Goal: Find specific fact: Find specific fact

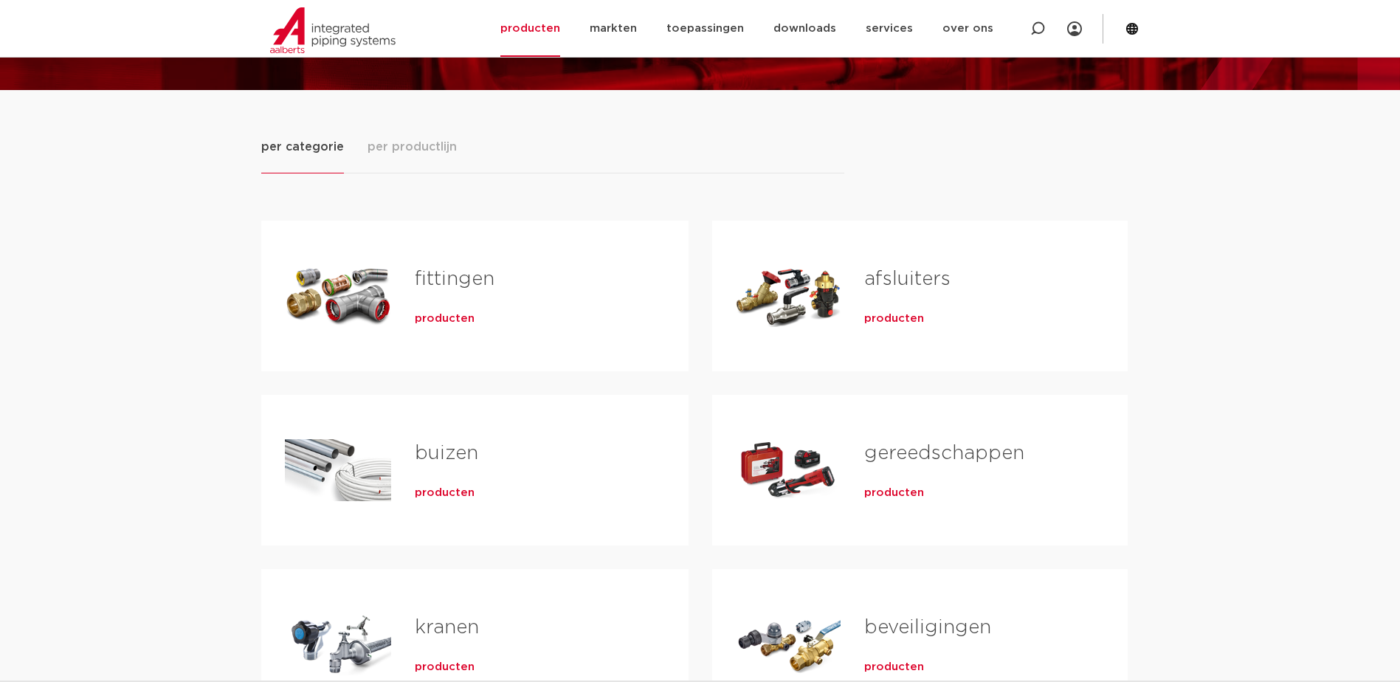
click at [402, 295] on div "fittingen producten" at bounding box center [528, 295] width 274 height 103
click at [430, 279] on link "fittingen" at bounding box center [455, 278] width 80 height 19
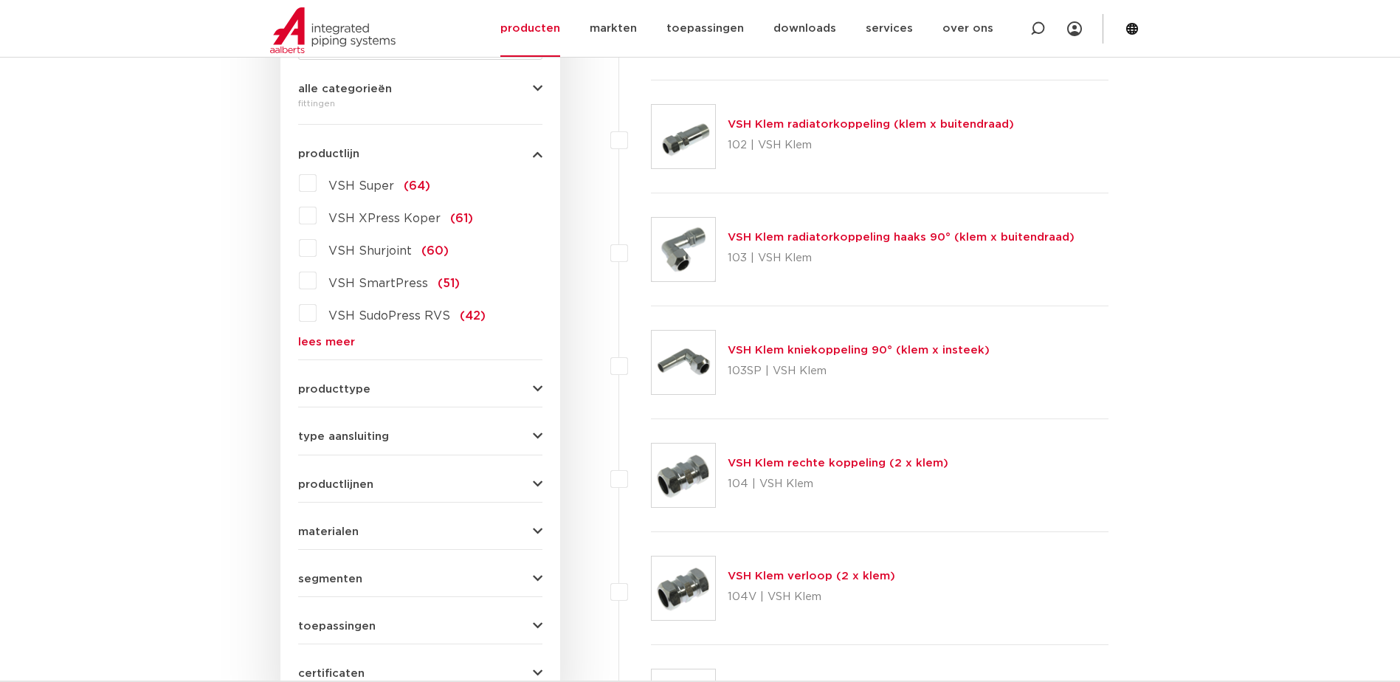
scroll to position [369, 0]
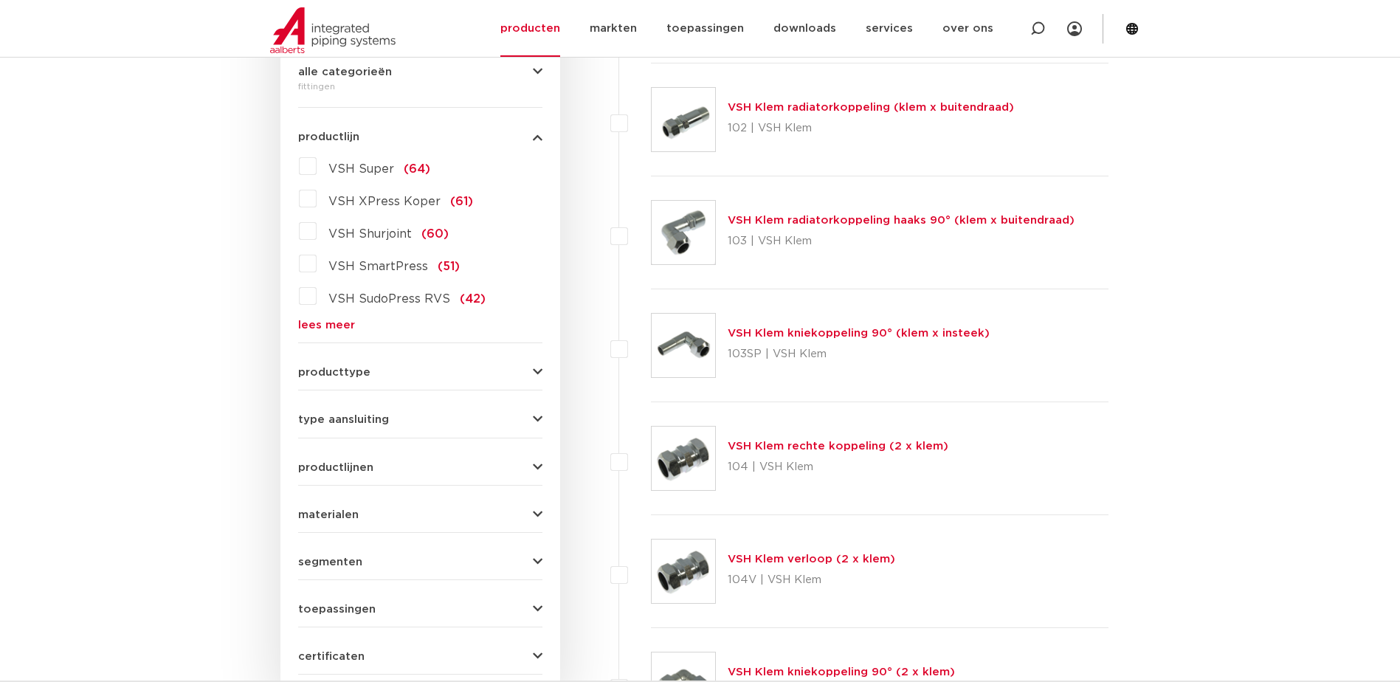
click at [327, 321] on link "lees meer" at bounding box center [420, 325] width 244 height 11
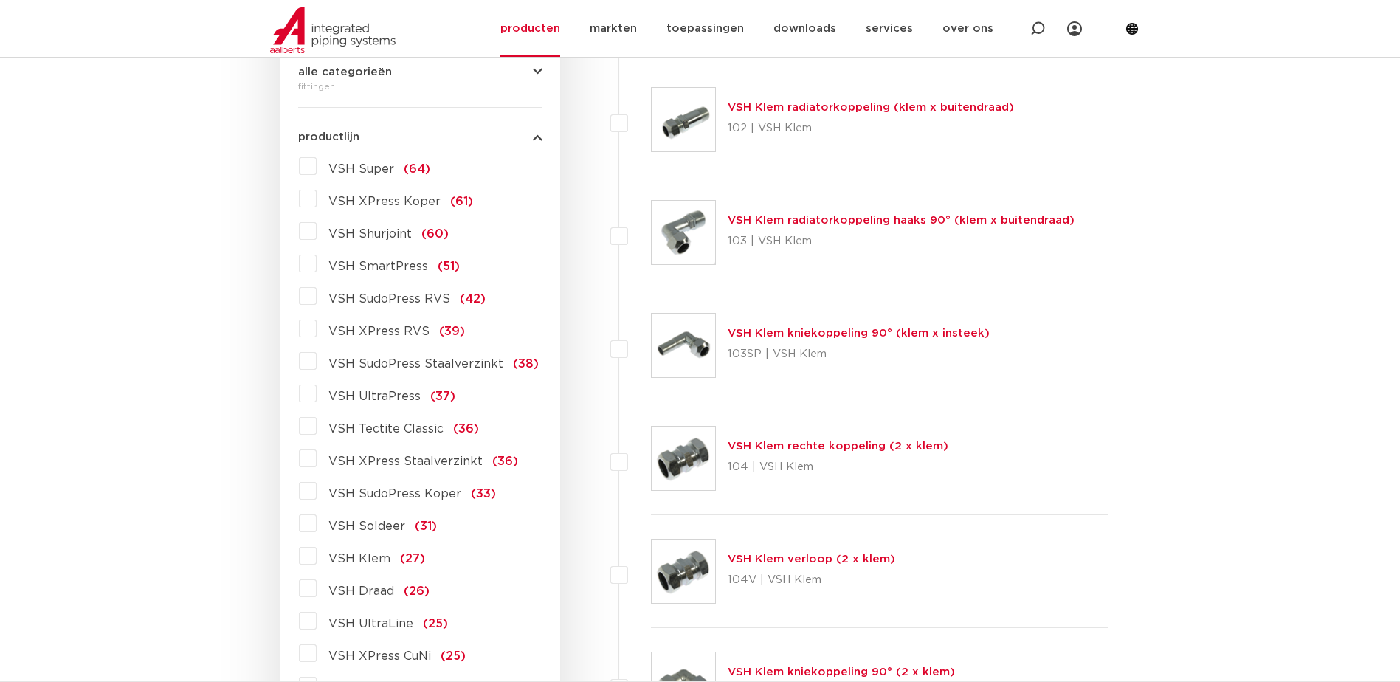
click at [317, 457] on label "VSH XPress Staalverzinkt (36)" at bounding box center [418, 459] width 202 height 24
click at [0, 0] on input "VSH XPress Staalverzinkt (36)" at bounding box center [0, 0] width 0 height 0
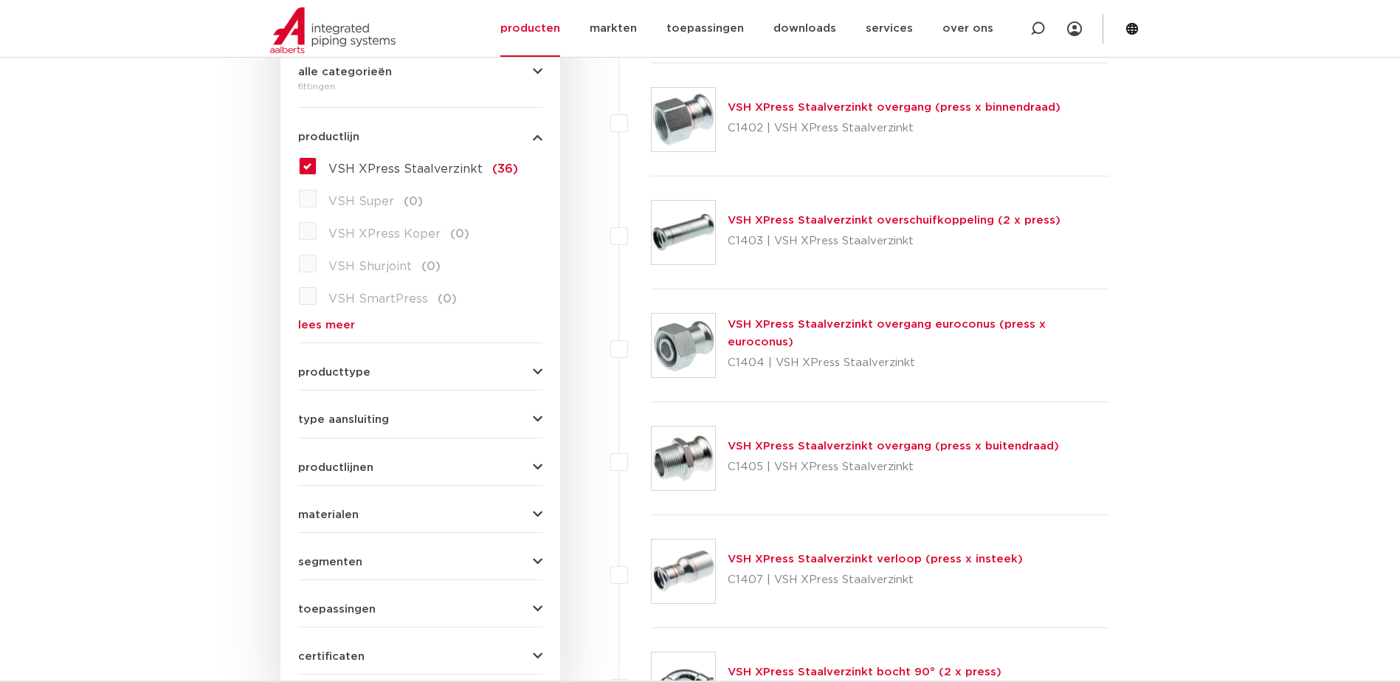
click at [793, 107] on link "VSH XPress Staalverzinkt overgang (press x binnendraad)" at bounding box center [894, 107] width 333 height 11
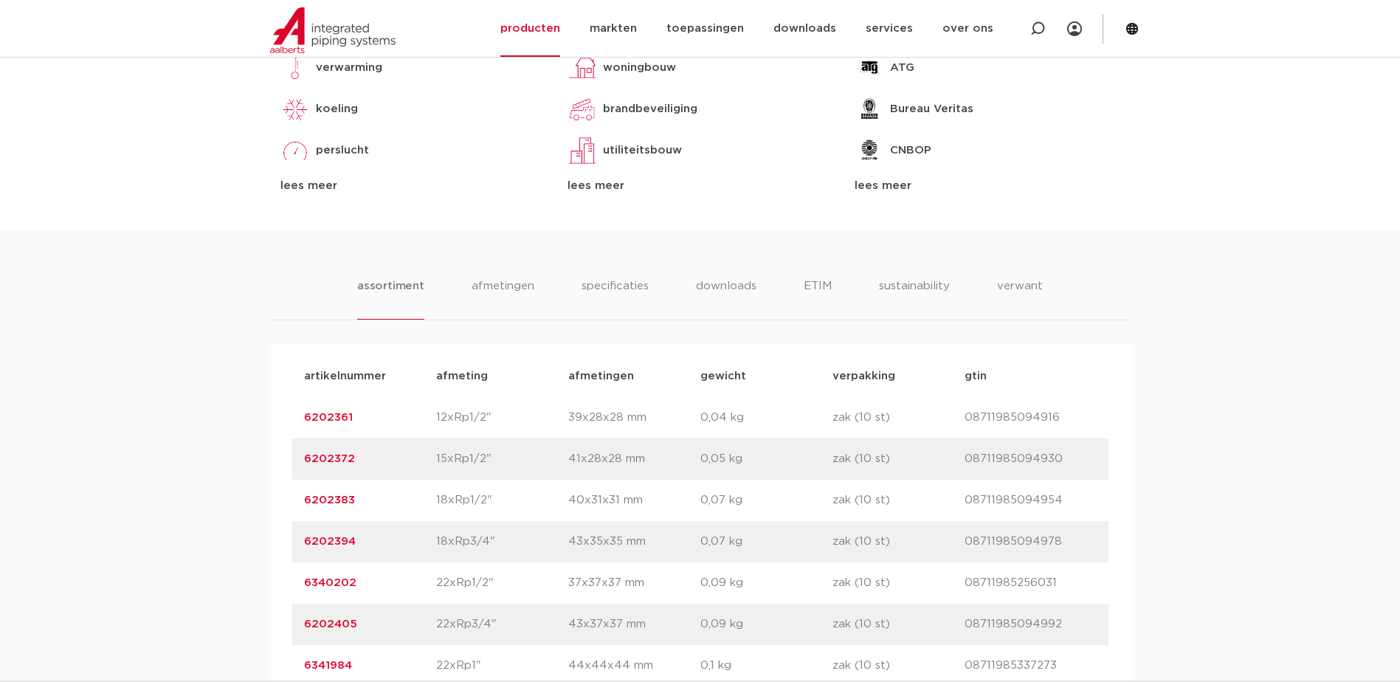
scroll to position [812, 0]
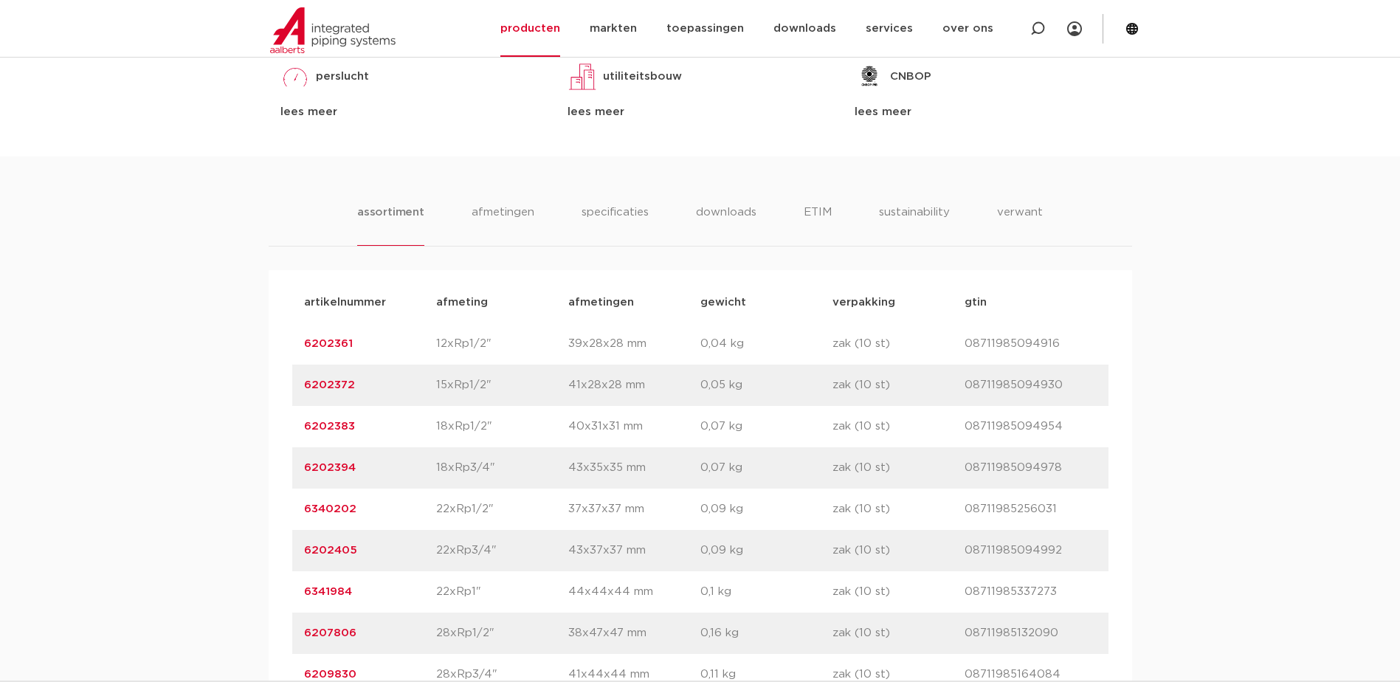
drag, startPoint x: 351, startPoint y: 594, endPoint x: 295, endPoint y: 594, distance: 56.8
click at [295, 594] on div "artikelnummer 6341984 afmeting 22xRp1" afmetingen 44x44x44 mm gewicht 0,1 kg ve…" at bounding box center [700, 591] width 816 height 41
copy link "6341984"
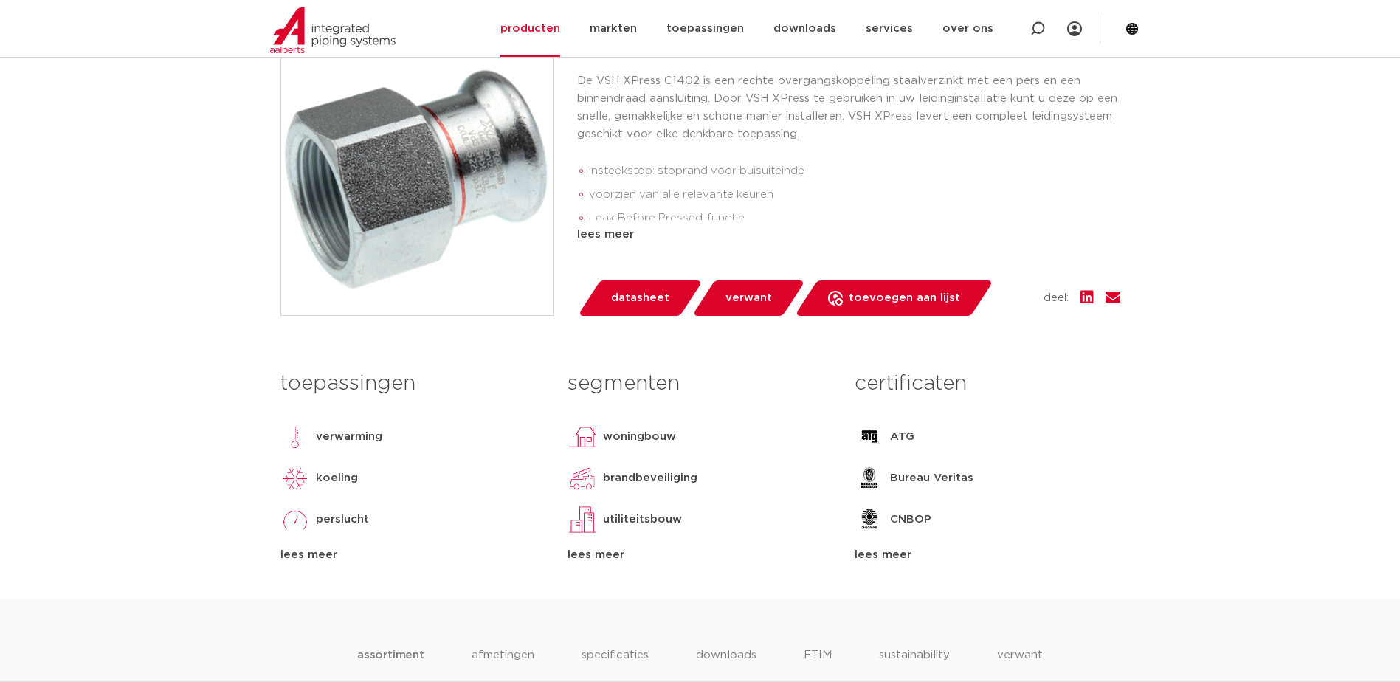
scroll to position [295, 0]
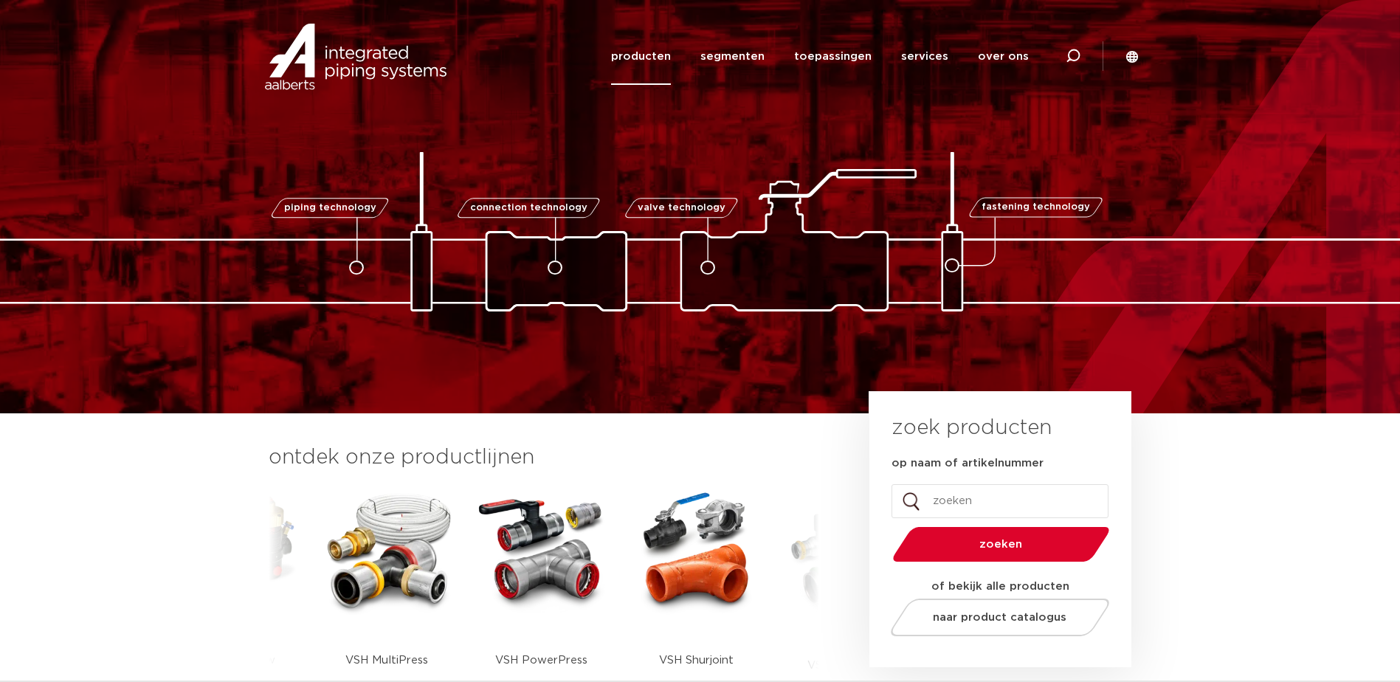
click at [656, 51] on link "producten" at bounding box center [641, 56] width 60 height 57
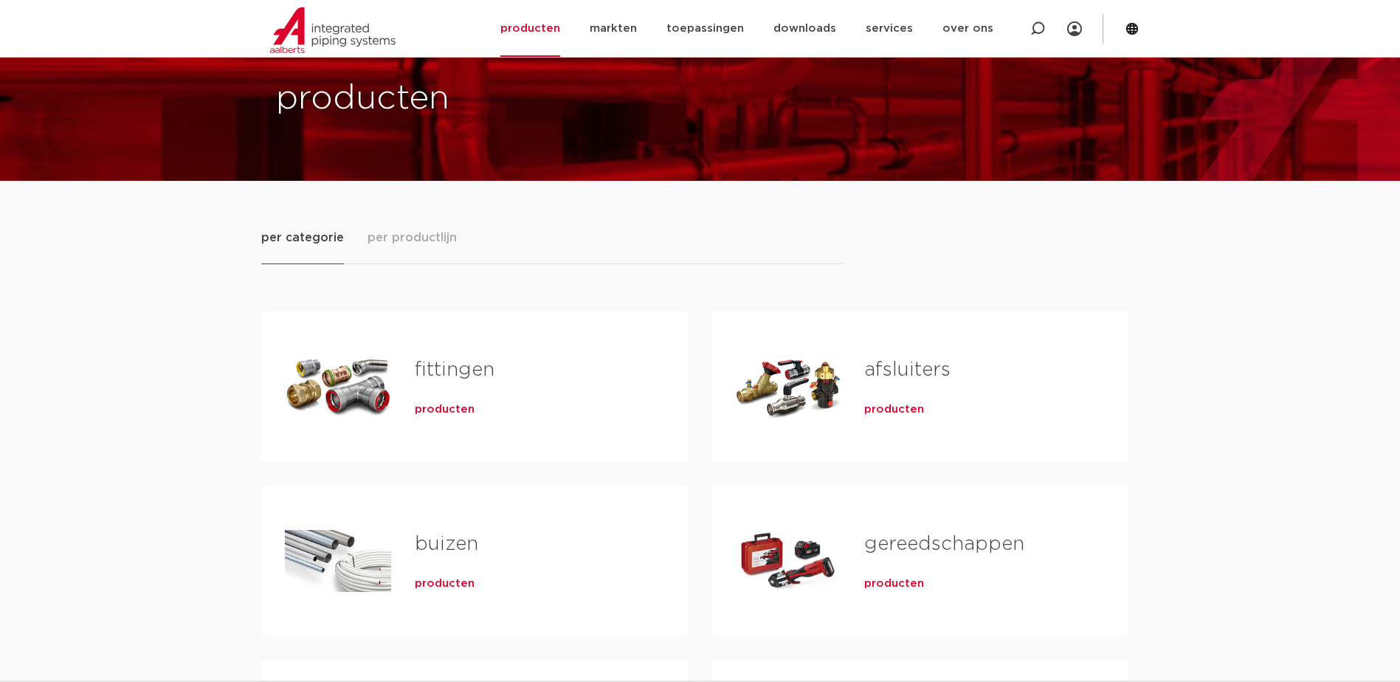
scroll to position [74, 0]
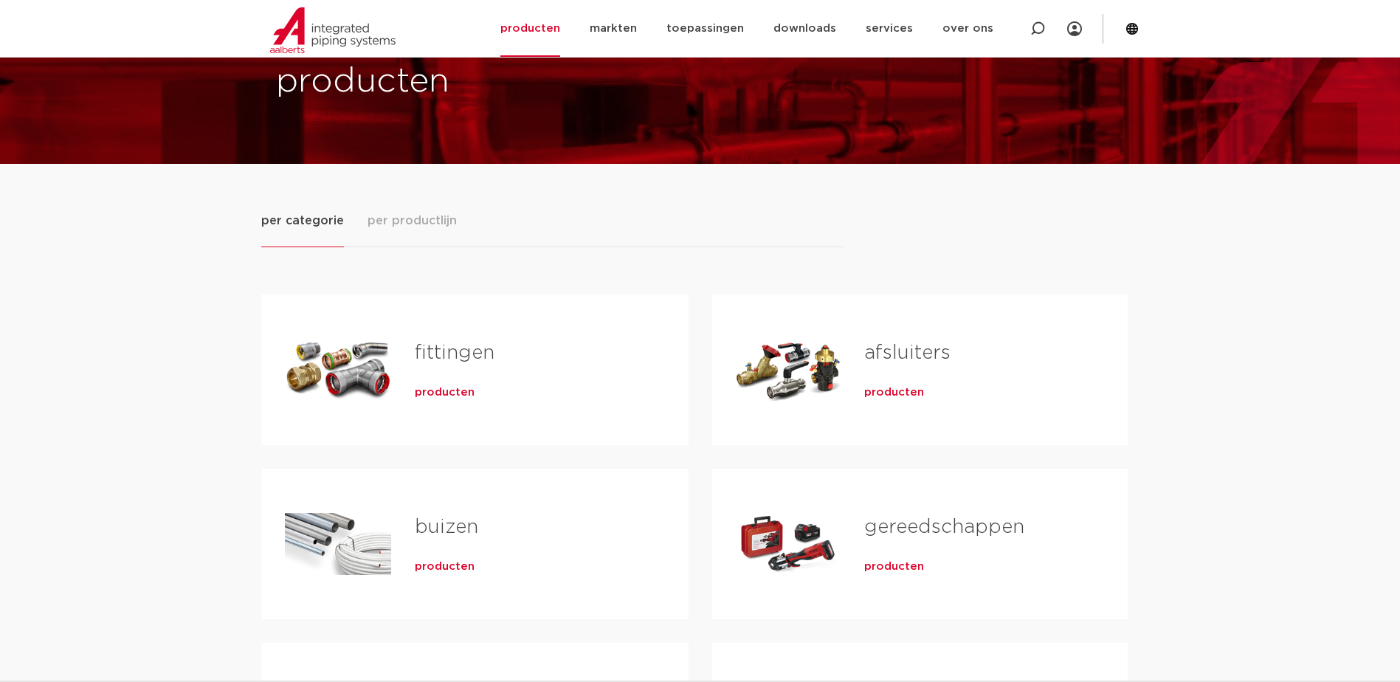
click at [450, 382] on div "producten" at bounding box center [528, 389] width 227 height 21
click at [455, 348] on link "fittingen" at bounding box center [455, 352] width 80 height 19
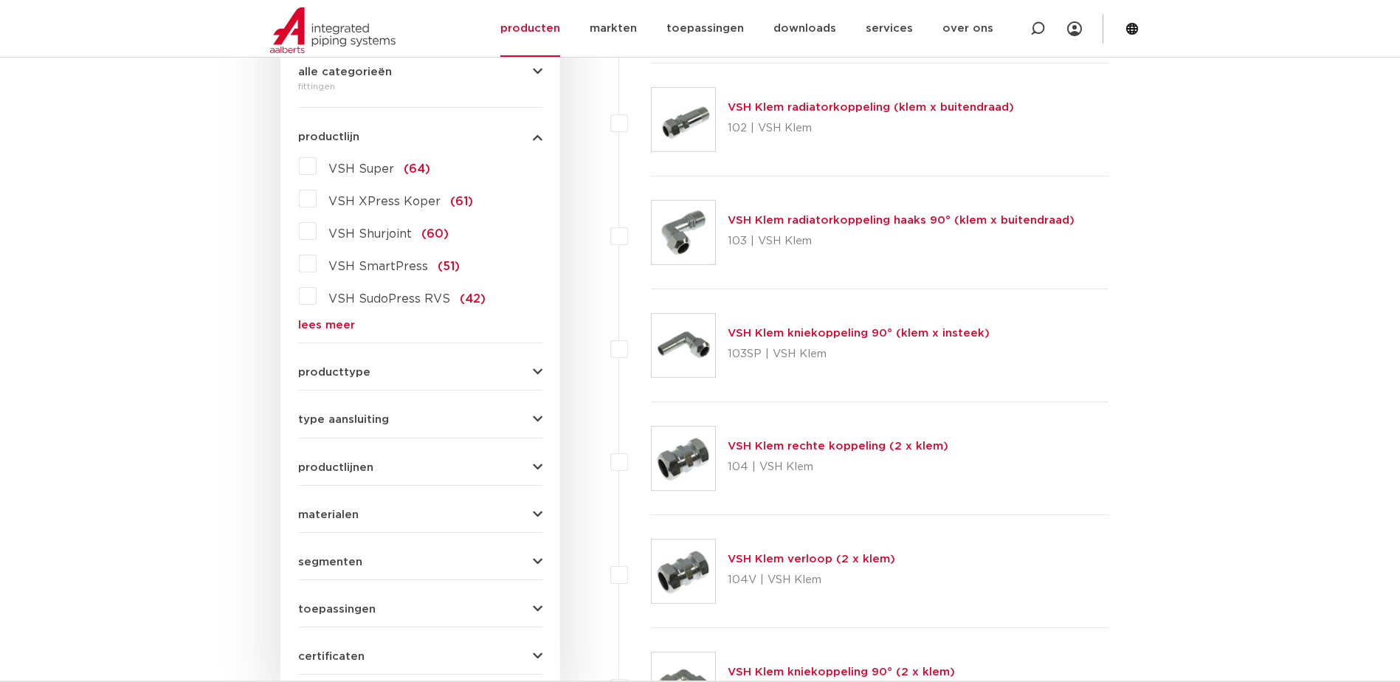
click at [336, 324] on link "lees meer" at bounding box center [420, 325] width 244 height 11
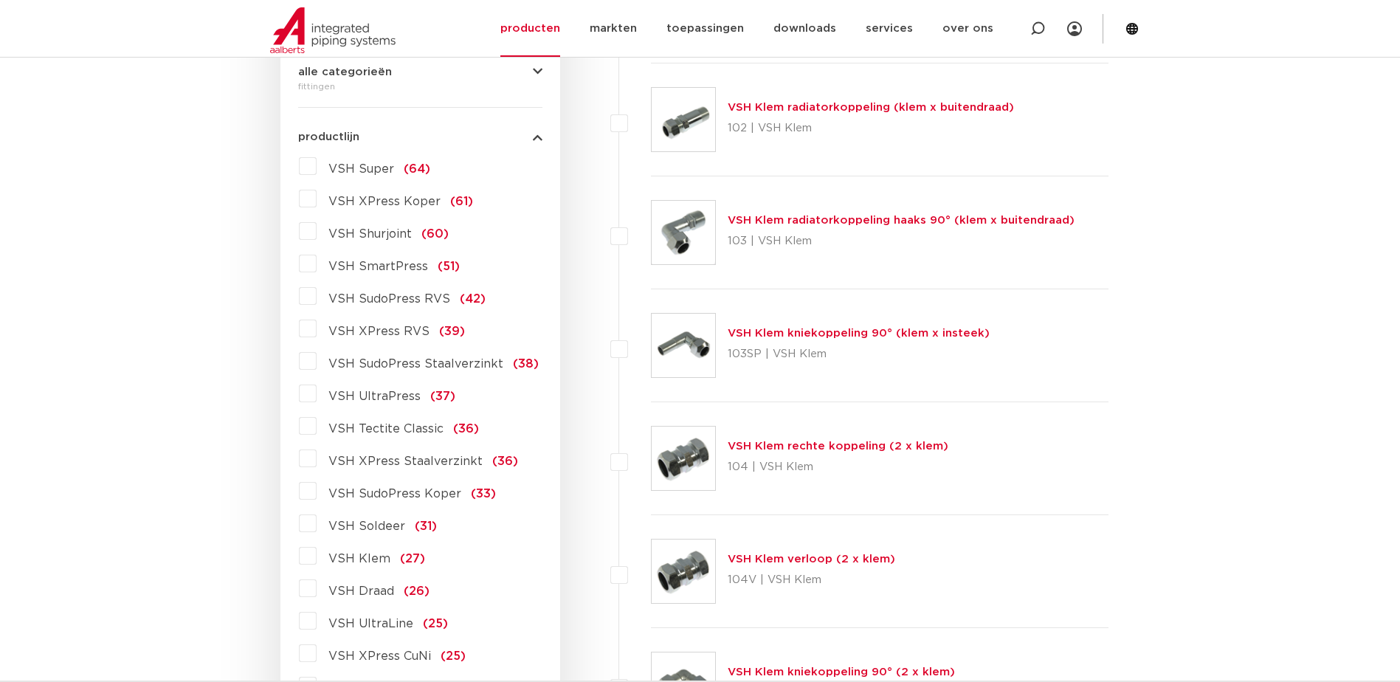
click at [362, 461] on span "VSH XPress Staalverzinkt" at bounding box center [405, 461] width 154 height 12
click at [0, 0] on input "VSH XPress Staalverzinkt (36)" at bounding box center [0, 0] width 0 height 0
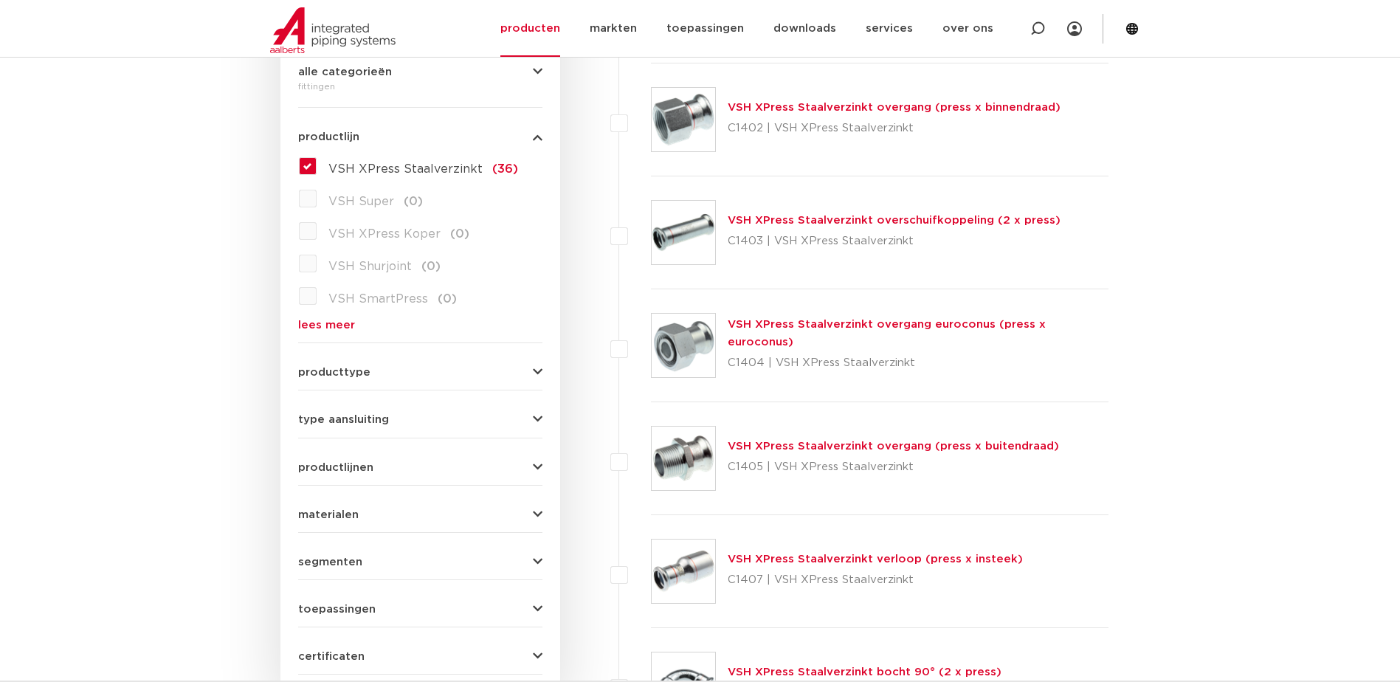
click at [794, 220] on link "VSH XPress Staalverzinkt overschuifkoppeling (2 x press)" at bounding box center [894, 220] width 333 height 11
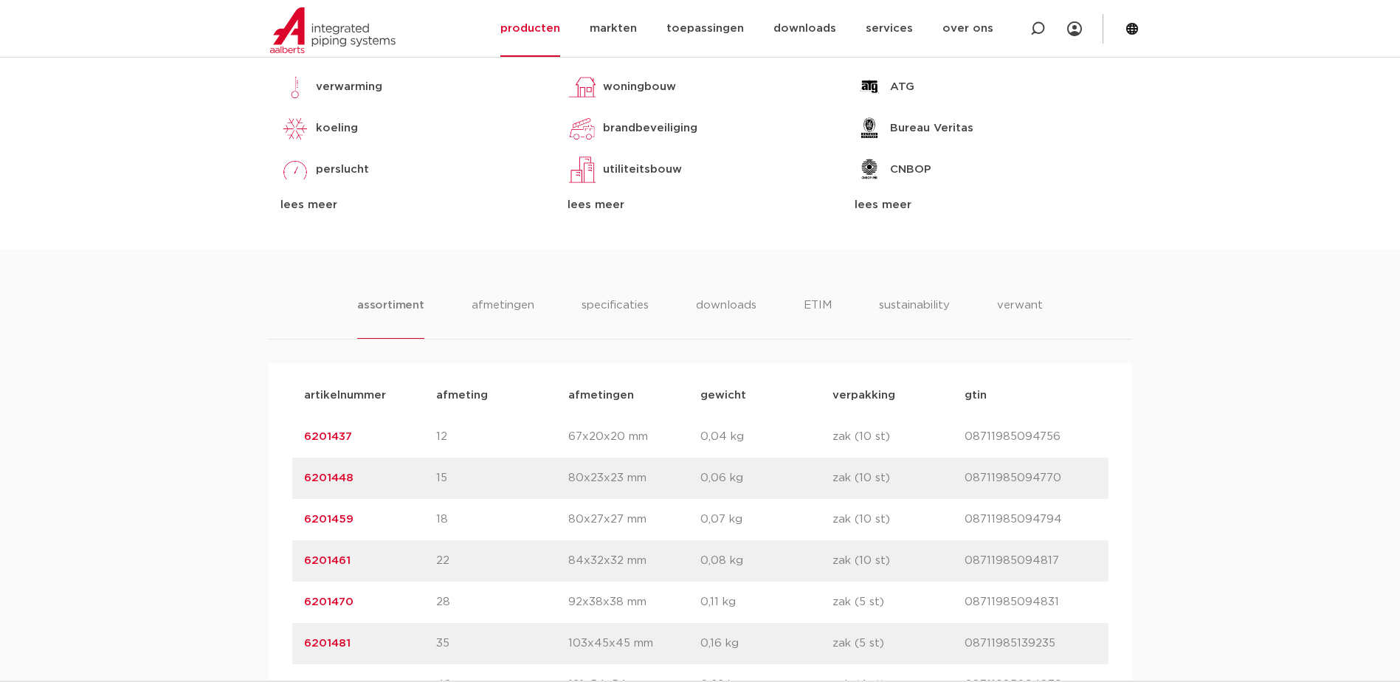
scroll to position [738, 0]
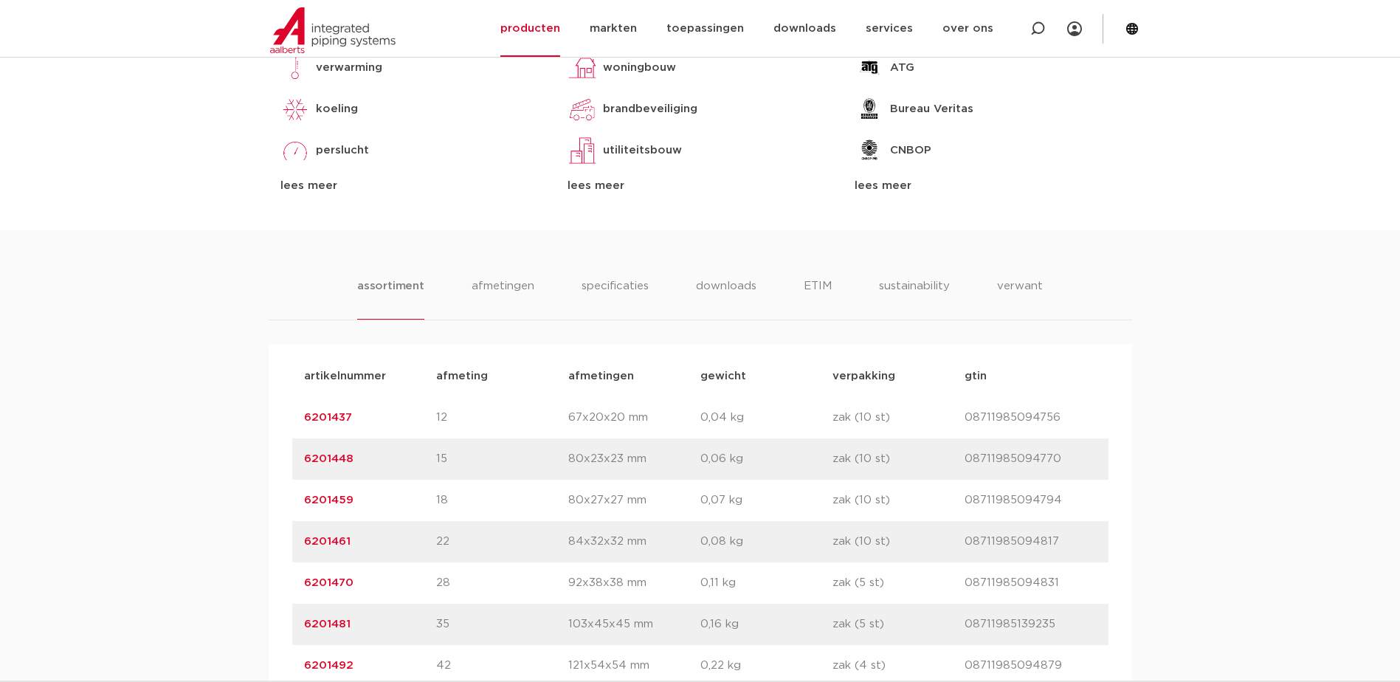
drag, startPoint x: 366, startPoint y: 538, endPoint x: 301, endPoint y: 540, distance: 65.0
click at [301, 540] on div "artikelnummer 6201461 afmeting 22 [GEOGRAPHIC_DATA] 84x32x32 mm gewicht 0,08 kg…" at bounding box center [700, 541] width 816 height 41
copy link "6201461"
